Goal: Task Accomplishment & Management: Use online tool/utility

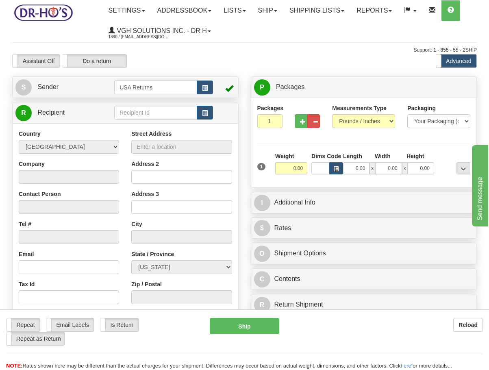
click at [217, 115] on td at bounding box center [224, 112] width 22 height 17
click at [211, 111] on button "button" at bounding box center [205, 113] width 16 height 14
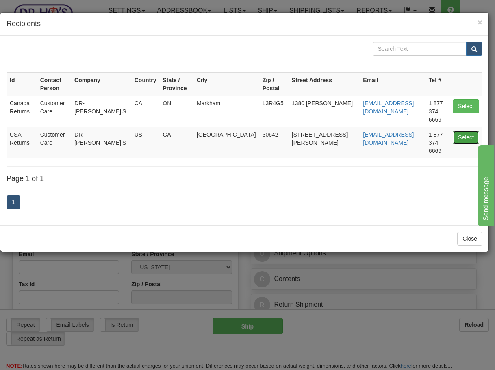
click at [454, 130] on button "Select" at bounding box center [465, 137] width 26 height 14
type input "USA Returns"
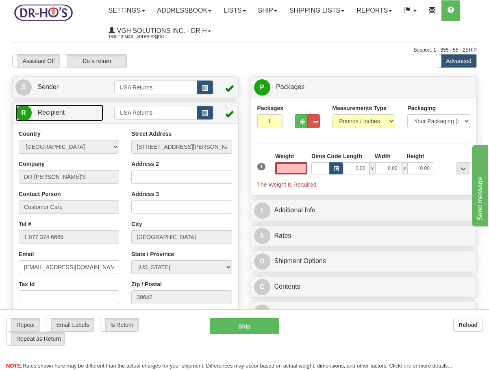
type input "0.00"
click at [90, 108] on link "R Recipient" at bounding box center [59, 112] width 88 height 17
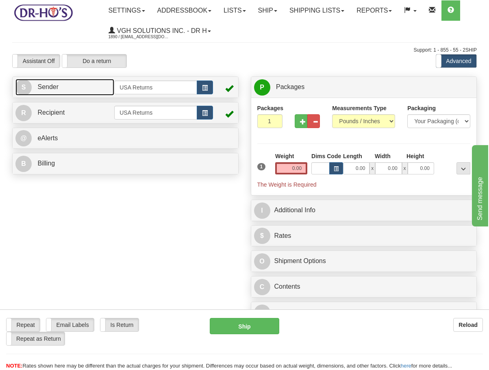
click at [93, 92] on link "S Sender" at bounding box center [64, 87] width 99 height 17
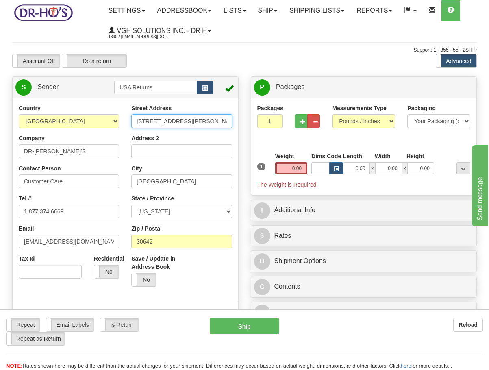
click at [186, 120] on input "[STREET_ADDRESS][PERSON_NAME]" at bounding box center [181, 121] width 100 height 14
paste input "7234 FM 155"
type input "7234 FM 155"
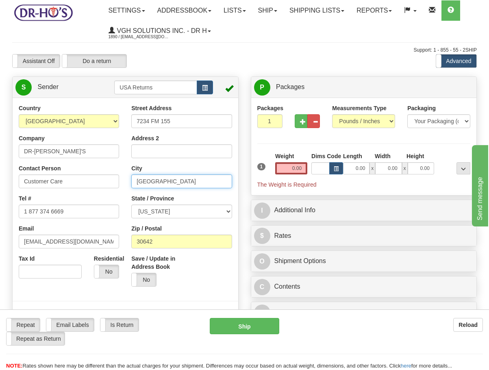
drag, startPoint x: 180, startPoint y: 180, endPoint x: 86, endPoint y: 180, distance: 93.8
click at [86, 180] on div "Country [GEOGRAPHIC_DATA] [GEOGRAPHIC_DATA] [GEOGRAPHIC_DATA] [GEOGRAPHIC_DATA]…" at bounding box center [125, 216] width 225 height 225
paste input "[GEOGRAPHIC_DATA]"
type input "[GEOGRAPHIC_DATA]"
click at [162, 212] on select "[US_STATE] [US_STATE] [US_STATE] [US_STATE] Armed Forces America Armed Forces E…" at bounding box center [181, 211] width 100 height 14
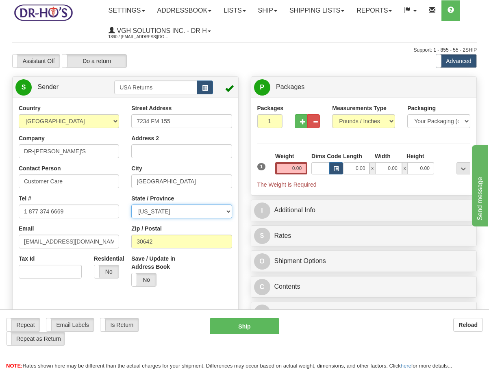
select select "[GEOGRAPHIC_DATA]"
click at [131, 204] on select "[US_STATE] [US_STATE] [US_STATE] [US_STATE] Armed Forces America Armed Forces E…" at bounding box center [181, 211] width 100 height 14
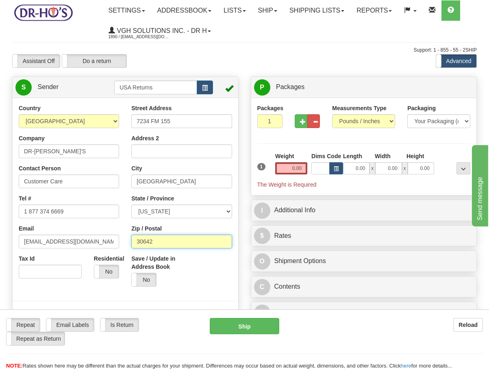
click at [181, 242] on input "30642" at bounding box center [181, 241] width 100 height 14
drag, startPoint x: 173, startPoint y: 238, endPoint x: 79, endPoint y: 240, distance: 93.8
click at [79, 240] on div "Country [GEOGRAPHIC_DATA] [GEOGRAPHIC_DATA] [GEOGRAPHIC_DATA] [GEOGRAPHIC_DATA]…" at bounding box center [125, 216] width 225 height 225
paste input "78945"
type input "78945"
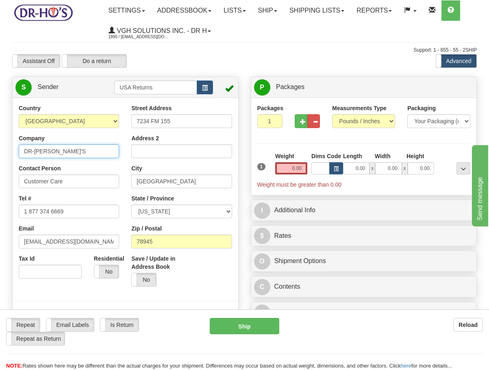
click at [70, 153] on input "DR-[PERSON_NAME]'S" at bounding box center [69, 151] width 100 height 14
paste input "[PERSON_NAME]"
type input "[PERSON_NAME]"
click at [80, 179] on input "Customer Care" at bounding box center [69, 181] width 100 height 14
paste input "[PERSON_NAME]"
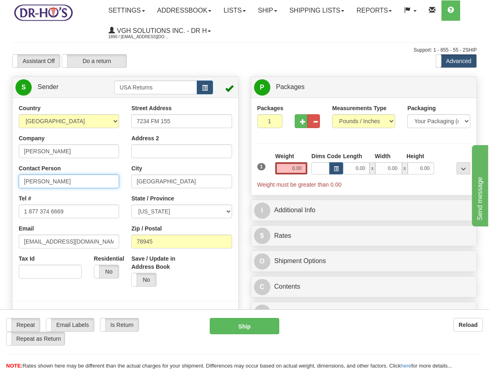
type input "[PERSON_NAME]"
click at [70, 212] on input "1 877 374 6669" at bounding box center [69, 211] width 100 height 14
paste input "9796391063"
type input "9796391063"
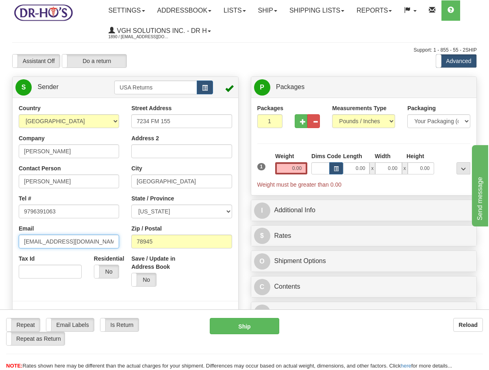
drag, startPoint x: 91, startPoint y: 239, endPoint x: -51, endPoint y: 230, distance: 142.0
click at [0, 230] on html "Training Course Close Toggle navigation Settings Shipping Preferences New Sende…" at bounding box center [244, 185] width 489 height 370
click at [308, 169] on div "Weight 0.00" at bounding box center [291, 166] width 36 height 28
click at [301, 172] on input "0.00" at bounding box center [291, 168] width 32 height 12
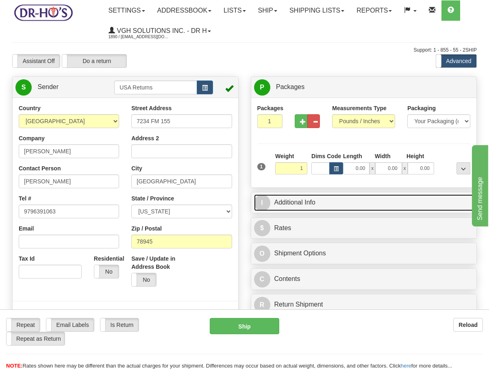
click at [307, 200] on link "I Additional Info" at bounding box center [364, 202] width 220 height 17
type input "1.00"
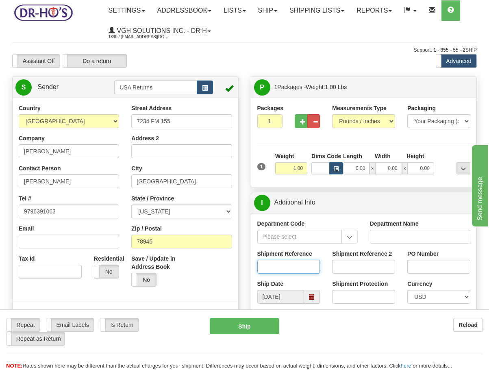
click at [292, 270] on input "Shipment Reference" at bounding box center [288, 267] width 63 height 14
paste input "1197981"
click at [316, 296] on span at bounding box center [312, 297] width 16 height 14
type input "1197981"
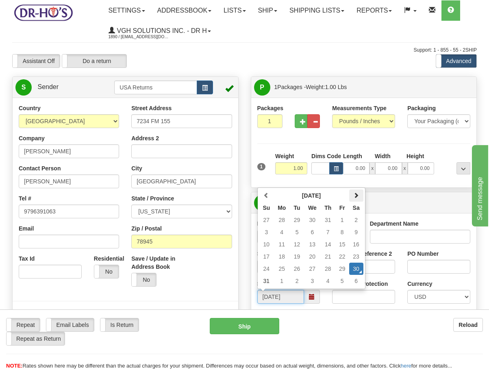
click at [358, 199] on th at bounding box center [356, 195] width 14 height 12
click at [294, 233] on td "9" at bounding box center [297, 232] width 14 height 12
type input "[DATE]"
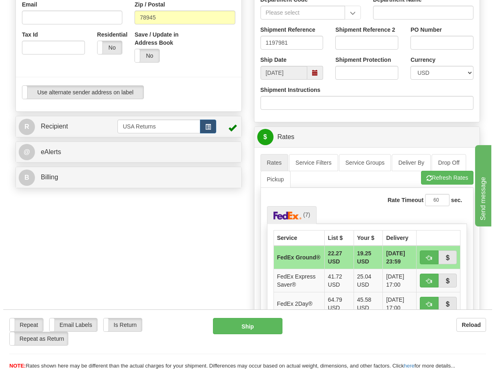
scroll to position [244, 0]
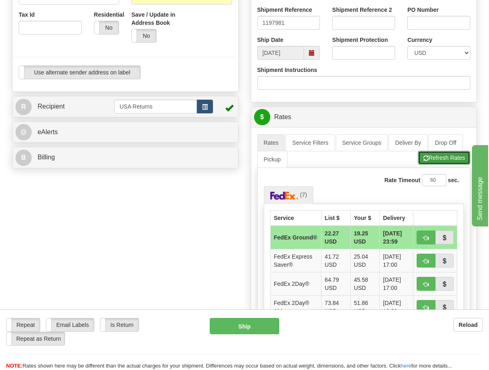
click at [428, 161] on button "Refresh Rates" at bounding box center [443, 158] width 52 height 14
click at [238, 327] on button "Ship" at bounding box center [244, 326] width 69 height 16
type input "92"
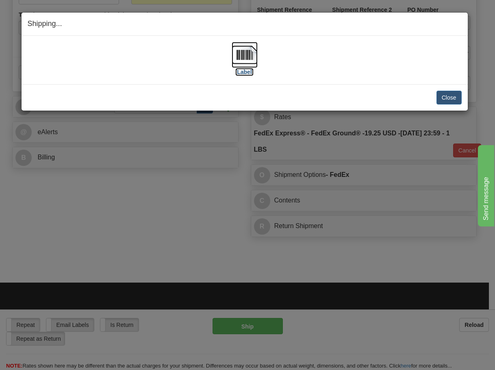
click at [235, 52] on img at bounding box center [244, 55] width 26 height 26
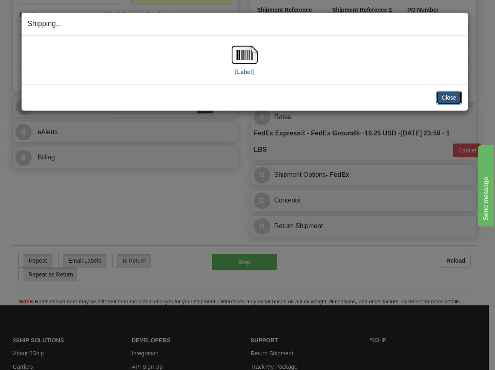
click at [453, 97] on button "Close" at bounding box center [448, 98] width 25 height 14
